Goal: Task Accomplishment & Management: Use online tool/utility

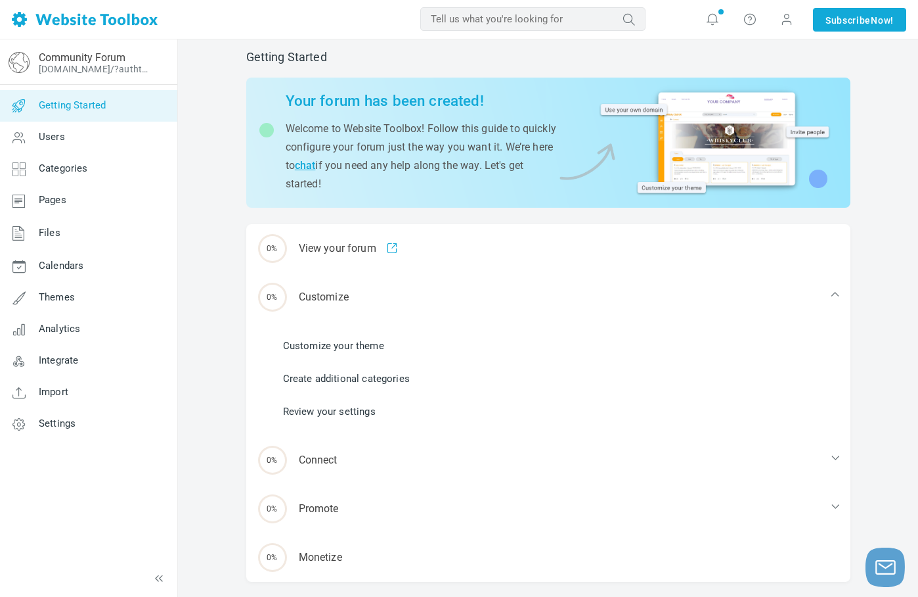
scroll to position [53, 0]
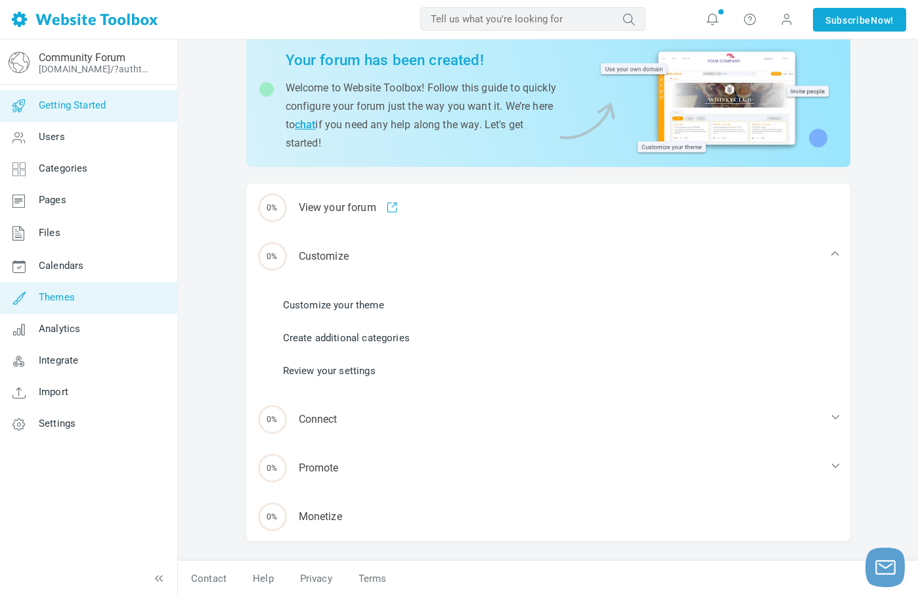
click at [55, 302] on span "Themes" at bounding box center [57, 297] width 36 height 12
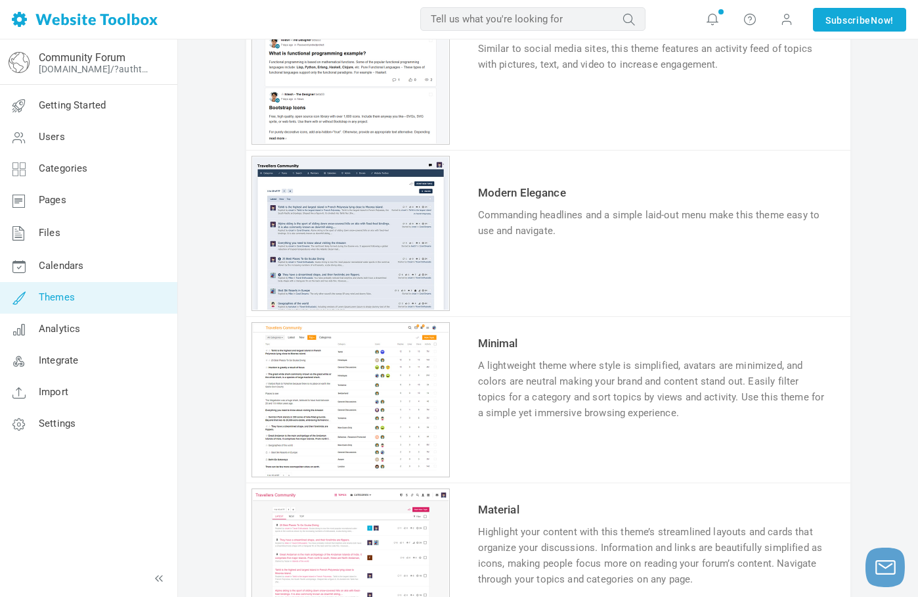
scroll to position [706, 0]
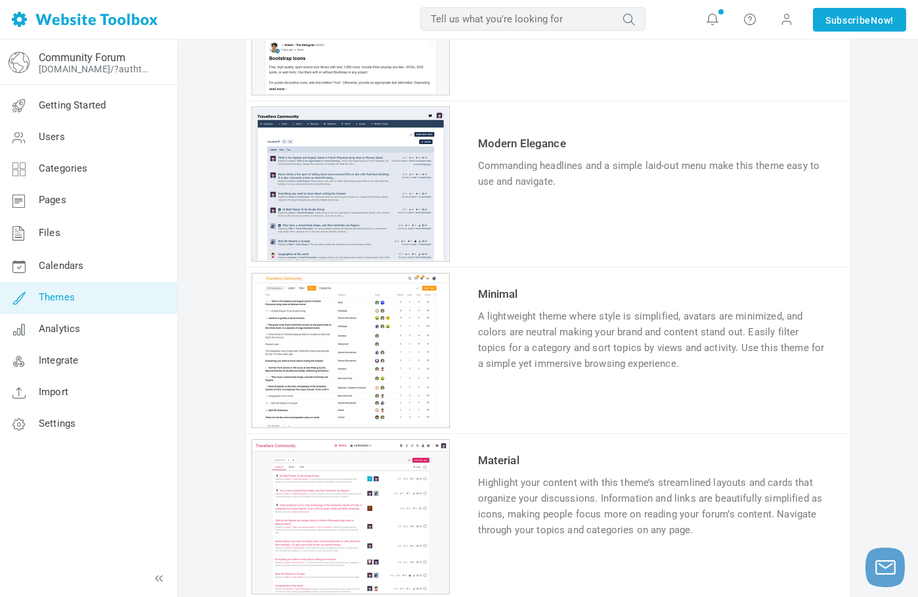
click at [554, 221] on link "Try & Customize" at bounding box center [526, 222] width 97 height 21
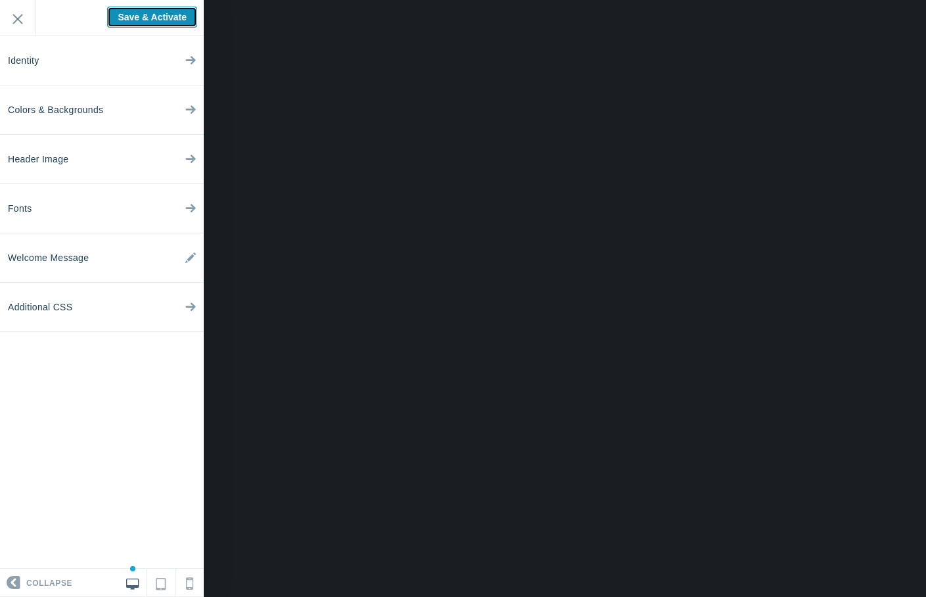
click at [143, 22] on input "Save & Activate" at bounding box center [152, 17] width 90 height 21
type input "Saving..."
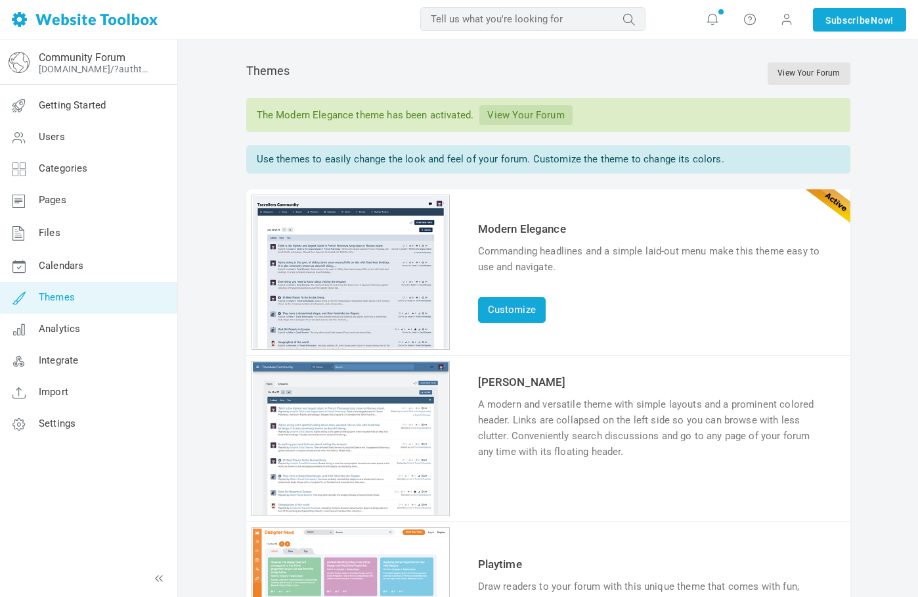
click at [526, 114] on link "View Your Forum" at bounding box center [526, 115] width 93 height 20
click at [49, 421] on span "Settings" at bounding box center [57, 423] width 37 height 12
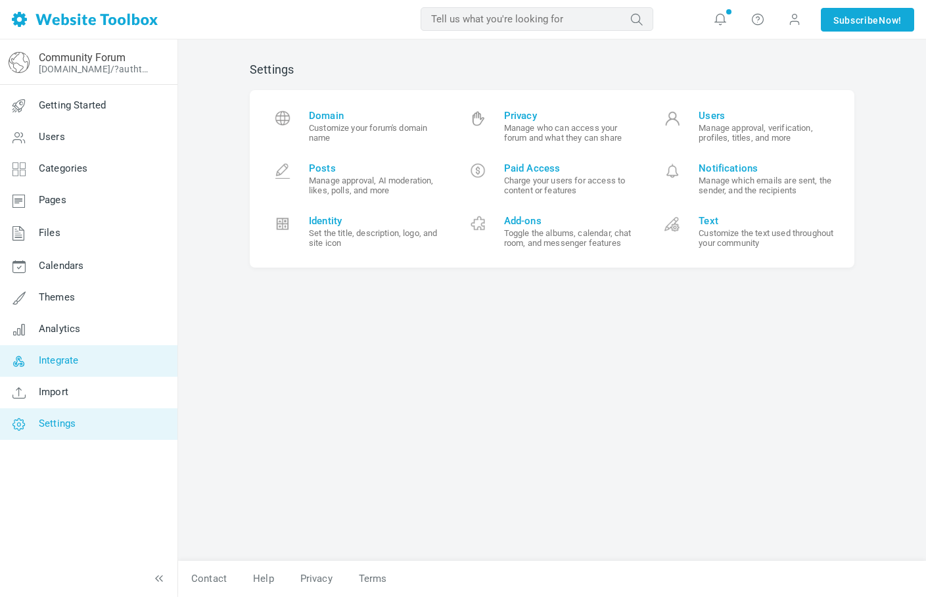
click at [55, 359] on span "Integrate" at bounding box center [58, 360] width 39 height 12
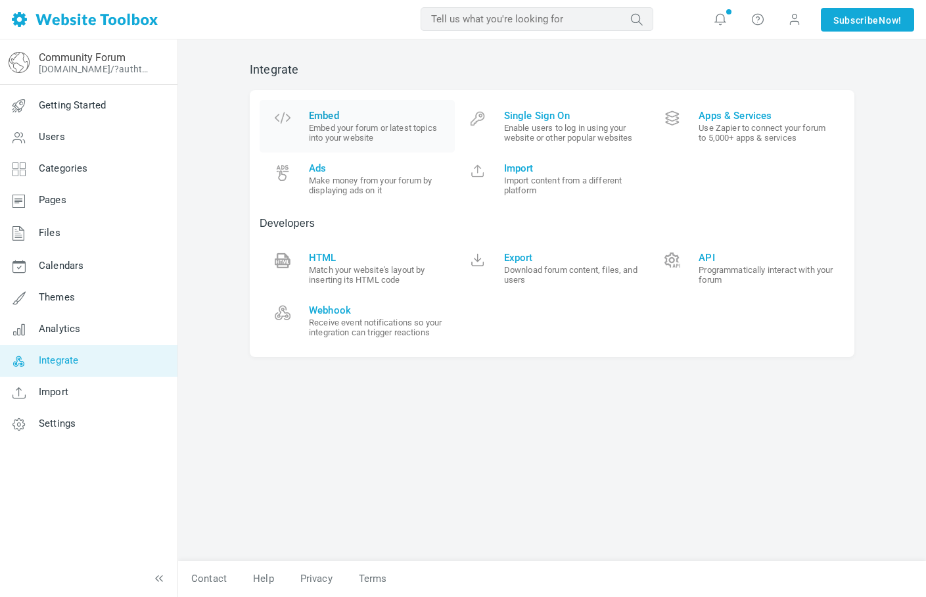
click at [339, 124] on small "Embed your forum or latest topics into your website" at bounding box center [377, 133] width 136 height 20
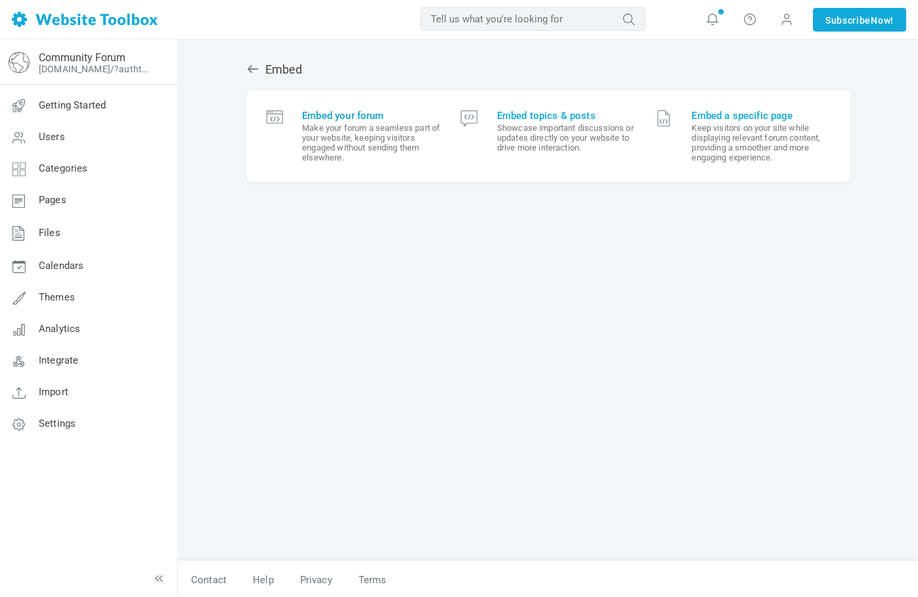
click at [330, 136] on small "Make your forum a seamless part of your website, keeping visitors engaged witho…" at bounding box center [371, 142] width 139 height 39
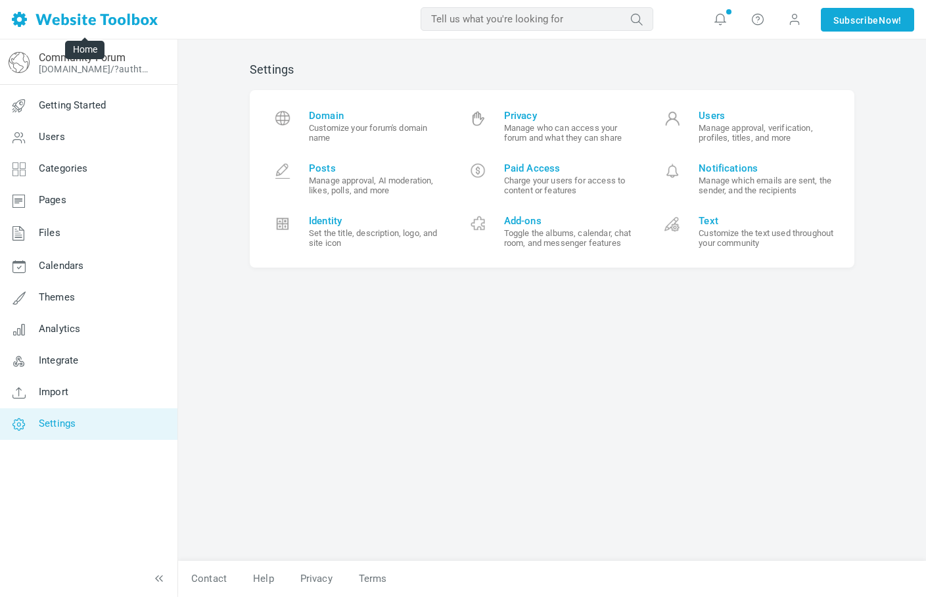
click at [77, 22] on img at bounding box center [85, 19] width 146 height 15
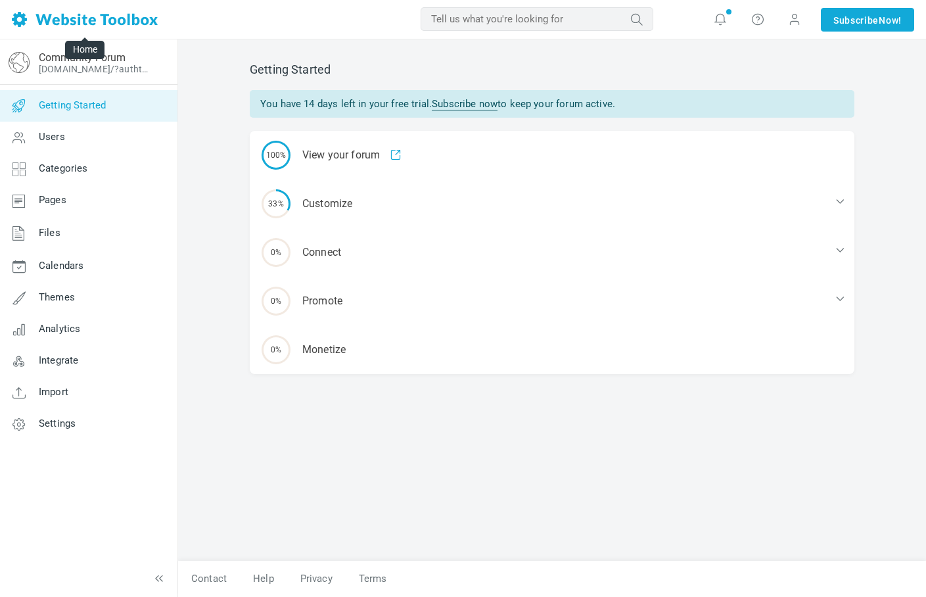
click at [41, 18] on img at bounding box center [85, 19] width 146 height 15
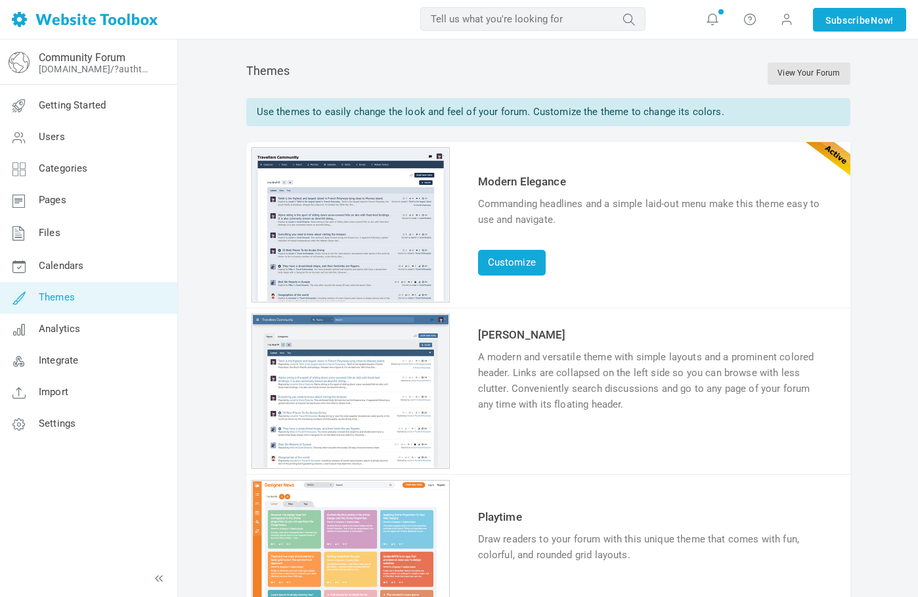
scroll to position [706, 0]
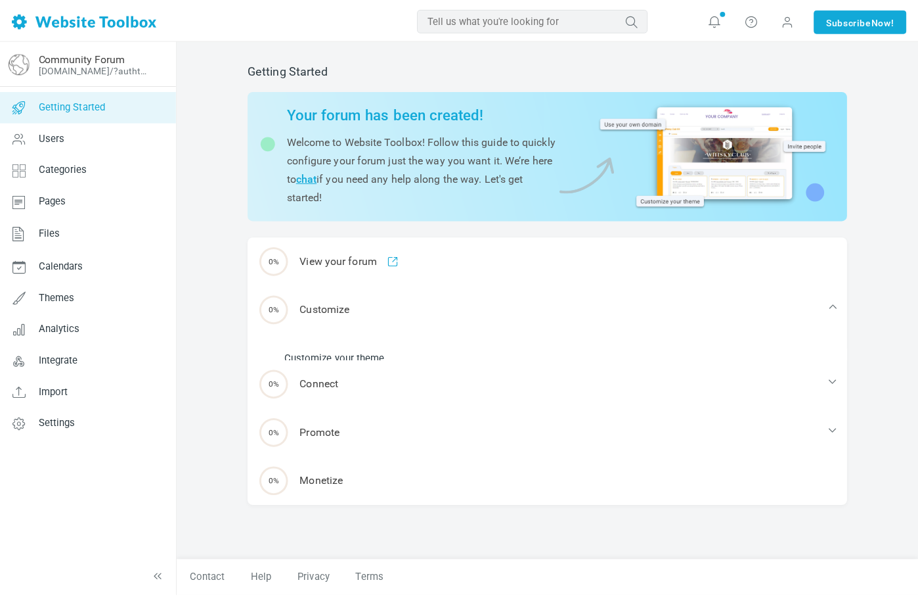
scroll to position [1, 0]
